Goal: Information Seeking & Learning: Learn about a topic

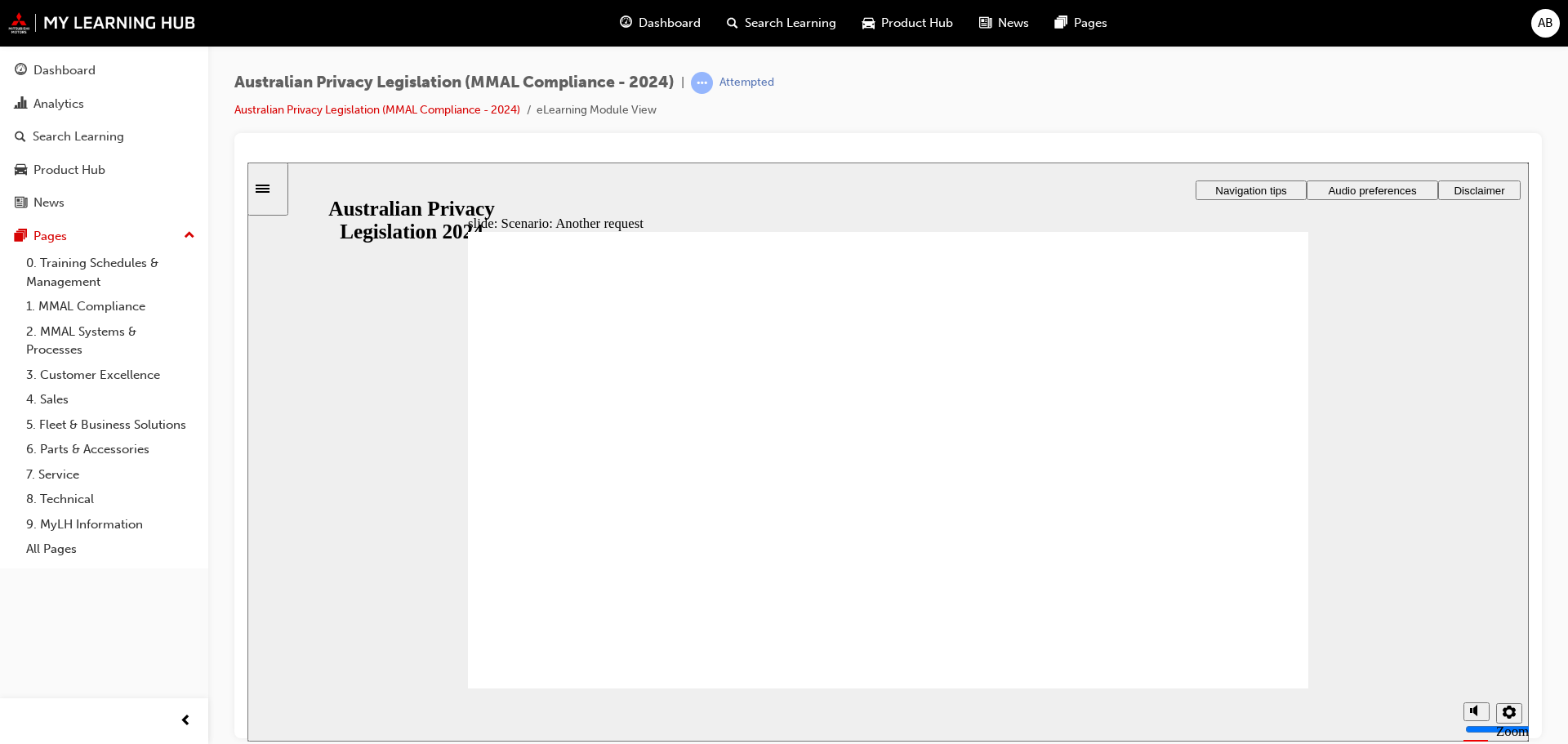
radio input "true"
drag, startPoint x: 943, startPoint y: 520, endPoint x: 942, endPoint y: 508, distance: 12.0
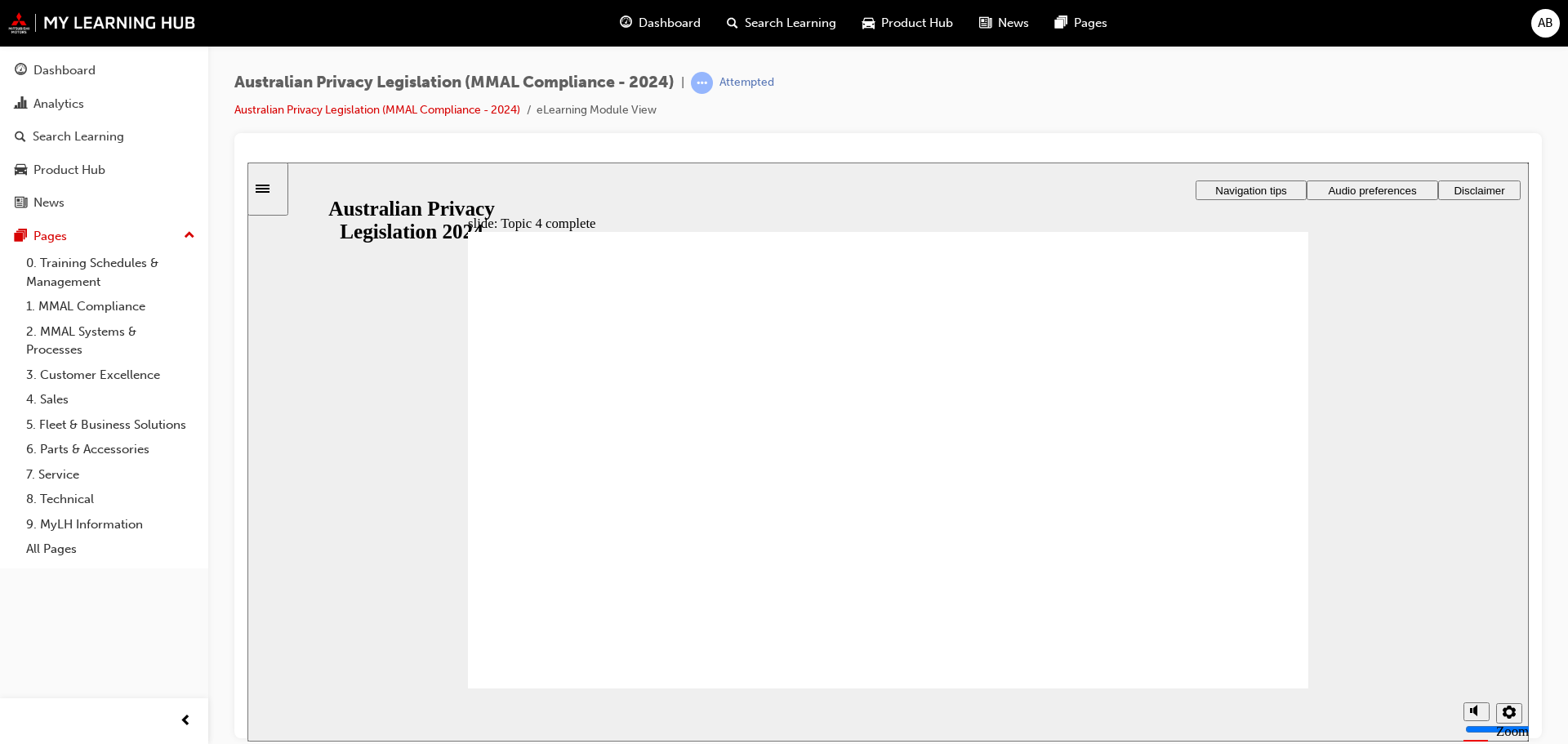
drag, startPoint x: 1242, startPoint y: 104, endPoint x: 1237, endPoint y: 116, distance: 13.0
click at [1237, 116] on div "Australian Privacy Legislation (MMAL Compliance - 2024) | Attempted Australian …" at bounding box center [888, 103] width 1307 height 62
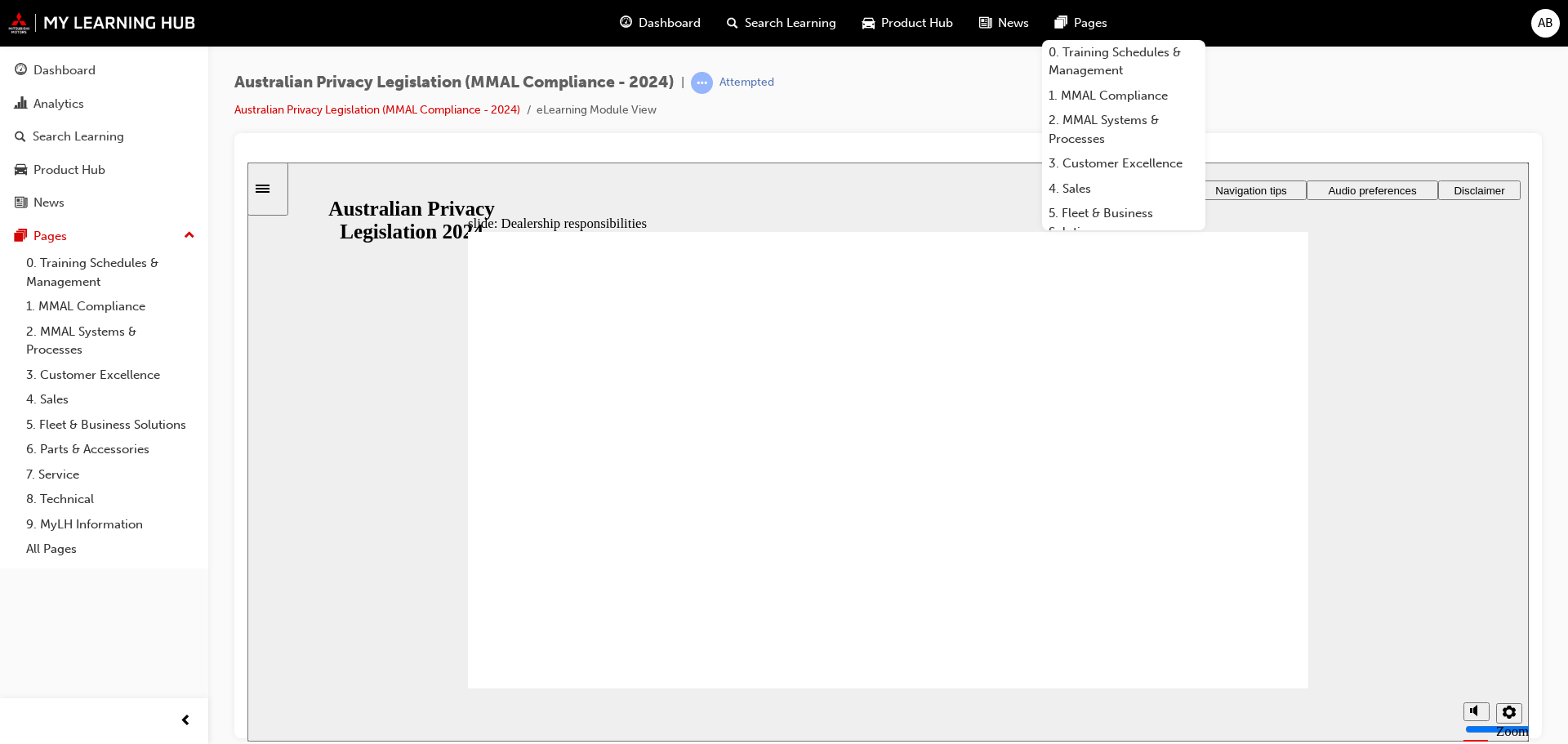
click at [1403, 467] on div "slide: Dealership responsibilities Rectangle 1 Rectangle 3 Rectangle 1 Oval 1 T…" at bounding box center [888, 451] width 1281 height 579
click at [1261, 95] on div "Australian Privacy Legislation (MMAL Compliance - 2024) | Attempted Australian …" at bounding box center [888, 103] width 1307 height 62
click at [1043, 60] on link "0. Training Schedules & Management" at bounding box center [1124, 62] width 164 height 43
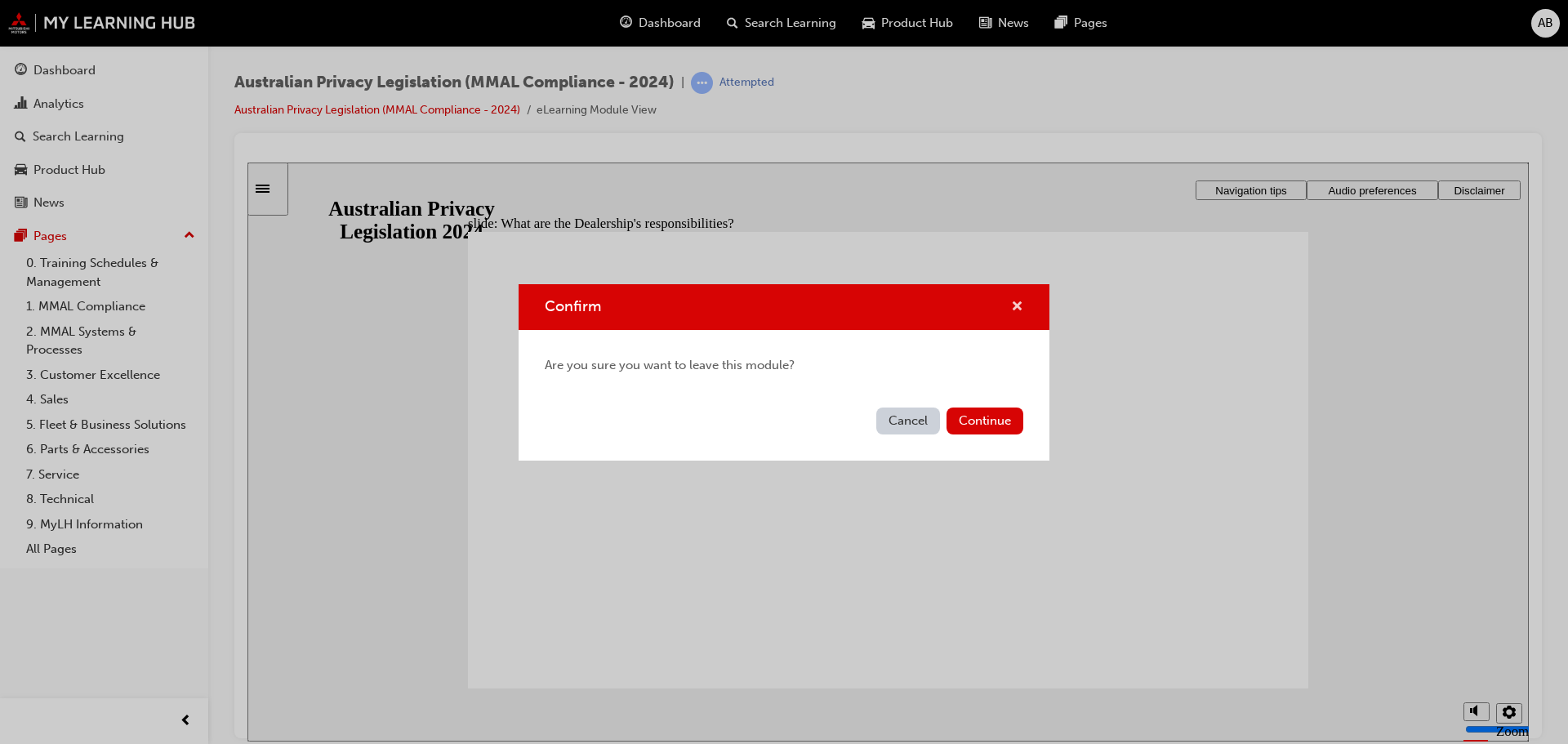
click at [1015, 307] on span "cross-icon" at bounding box center [1016, 308] width 12 height 15
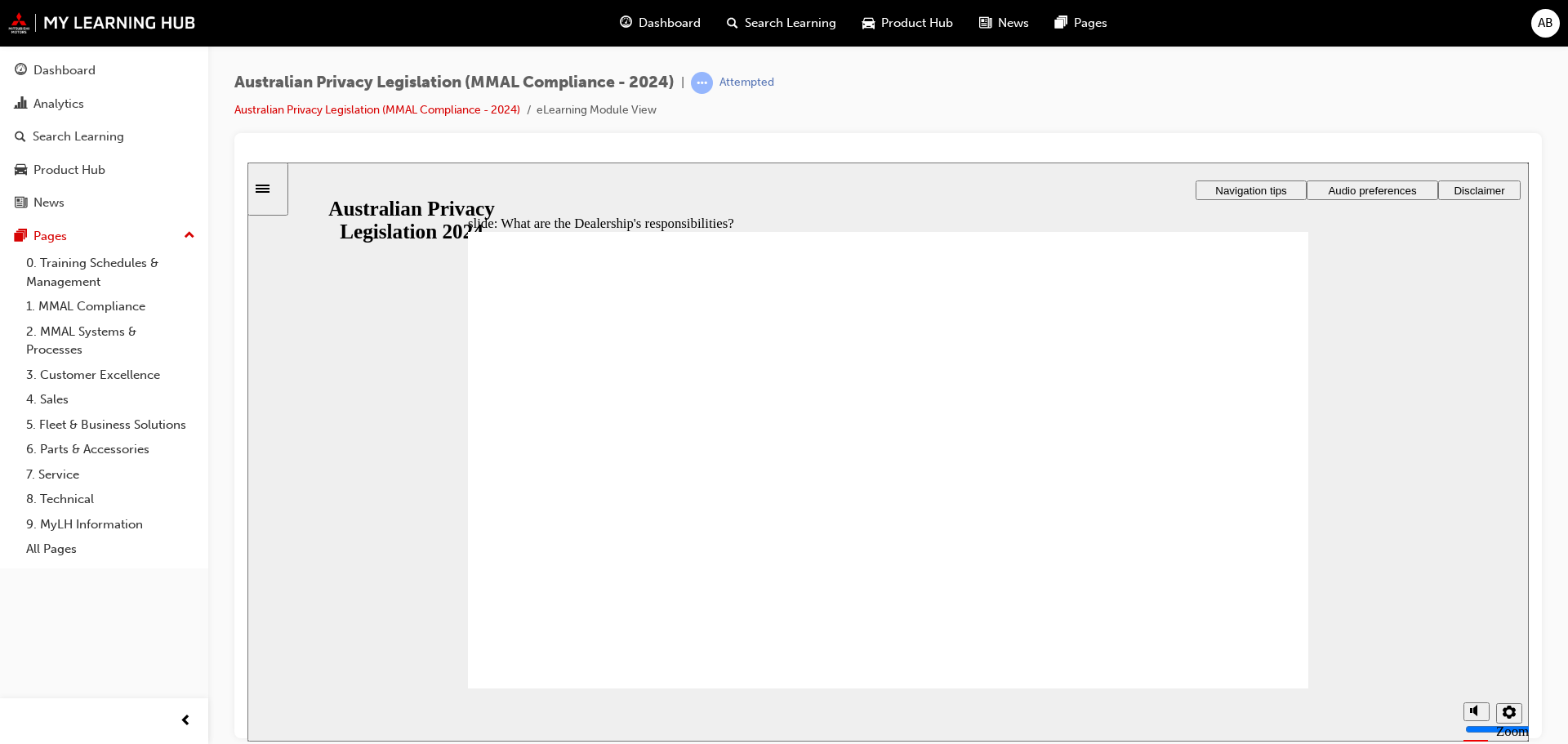
click at [1312, 400] on div "slide: What are the Dealership's responsibilities? Rectangle 1 Rectangle 3 What…" at bounding box center [888, 451] width 1281 height 579
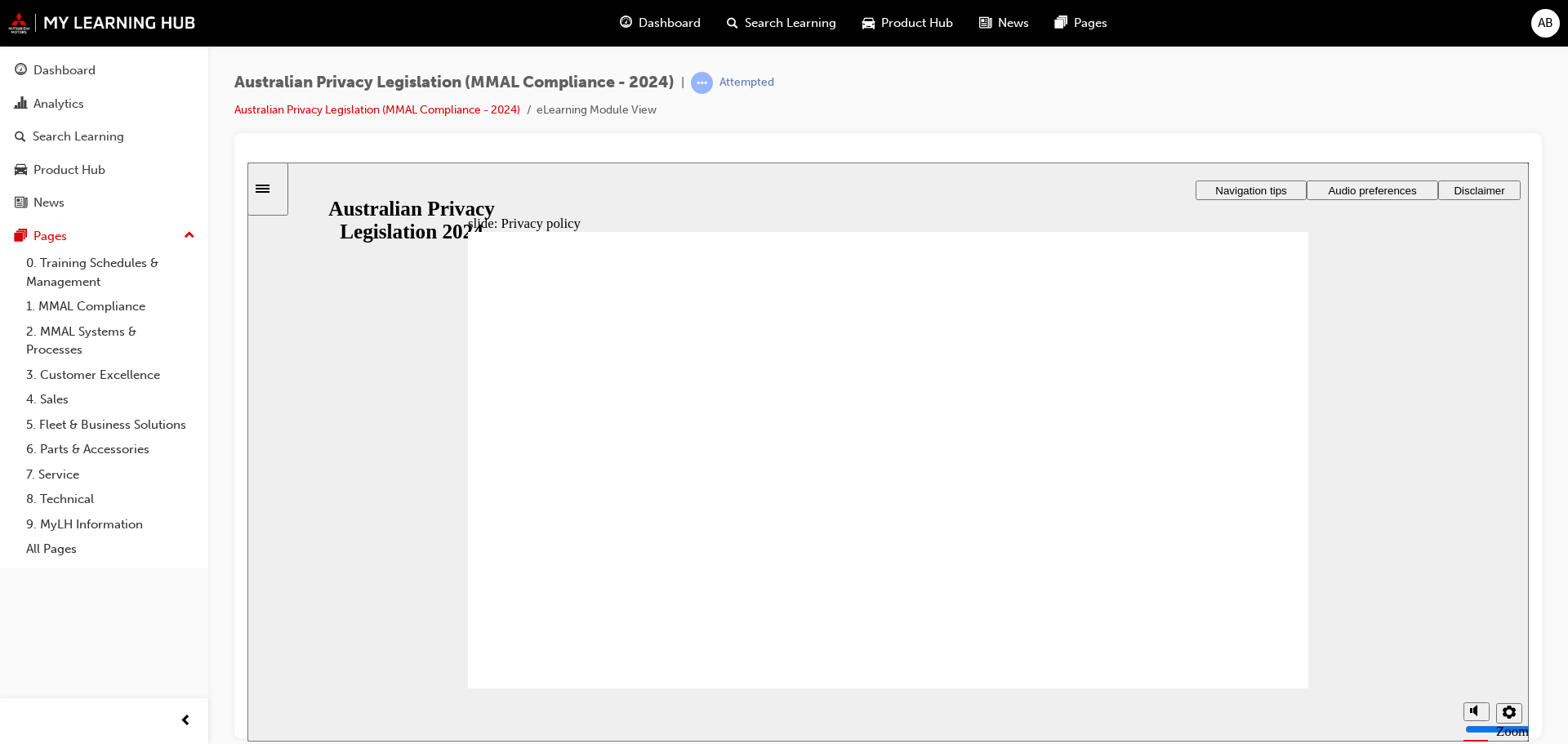
checkbox input "true"
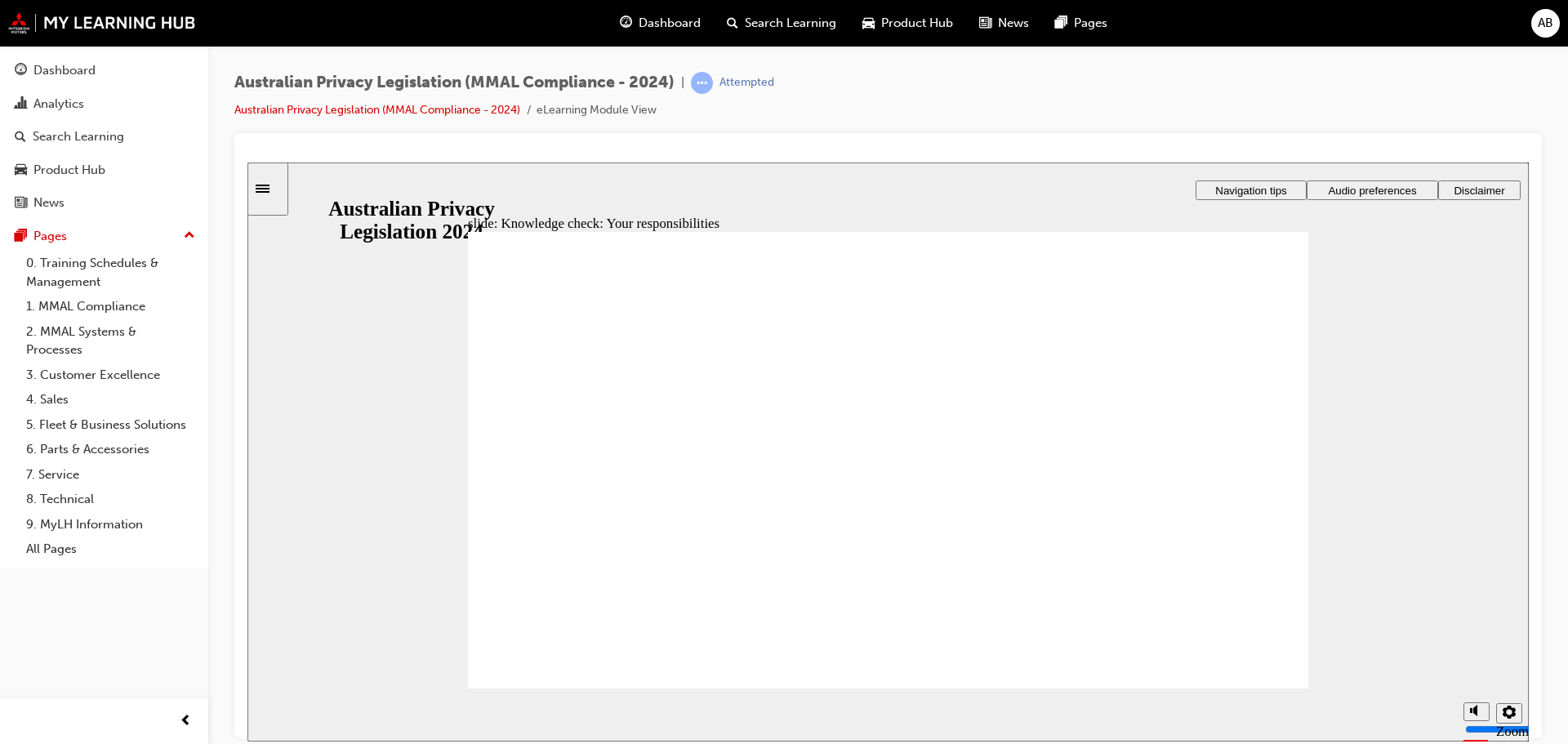
checkbox input "true"
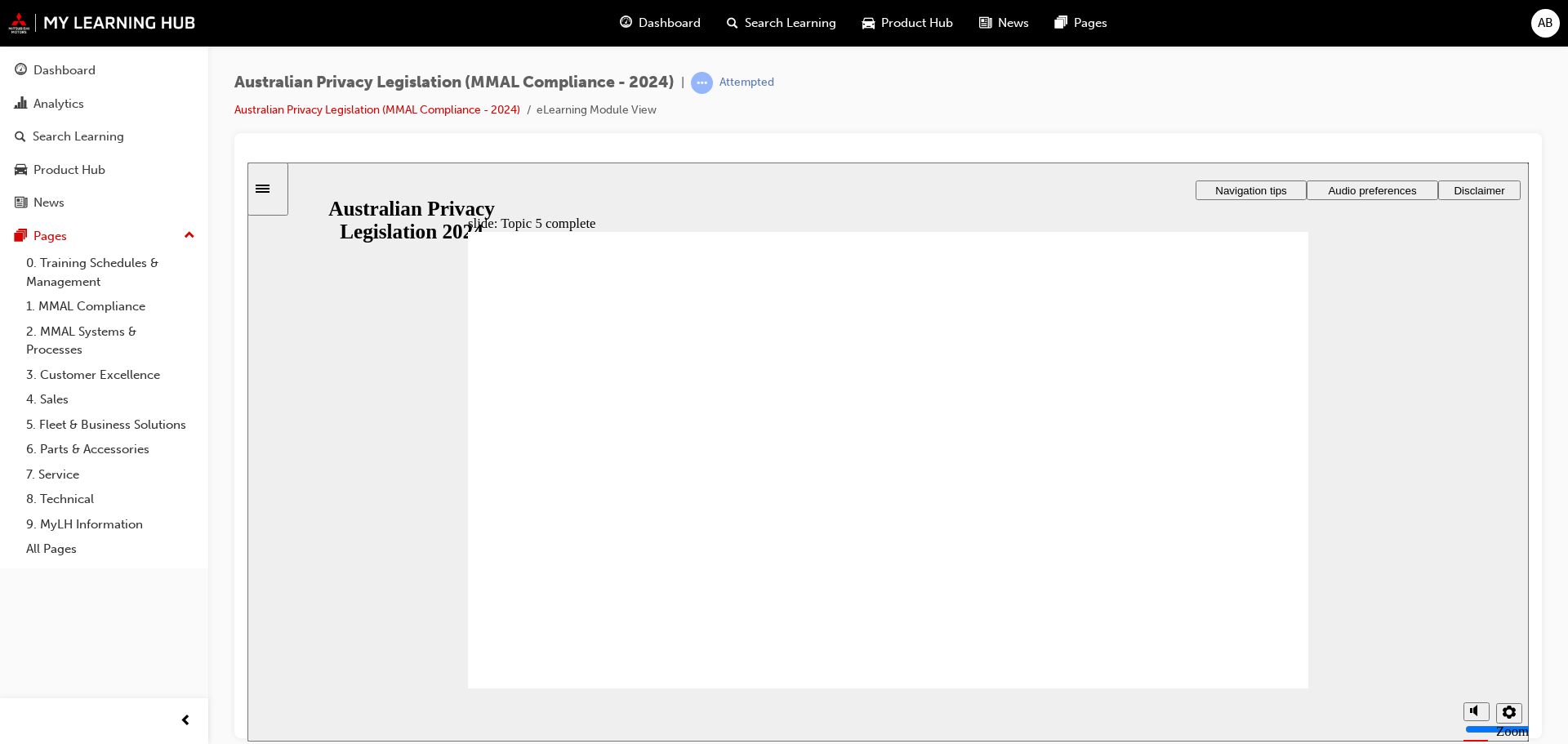
click at [1323, 338] on div "slide: Topic 5 complete That’s not quite right. Your responsibilities are to en…" at bounding box center [888, 451] width 1281 height 579
